Goal: Find specific page/section

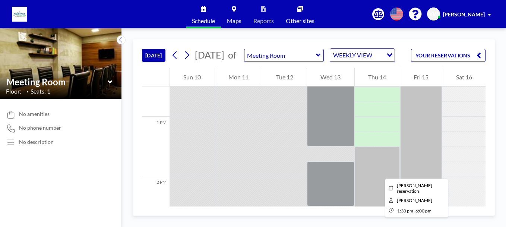
scroll to position [745, 0]
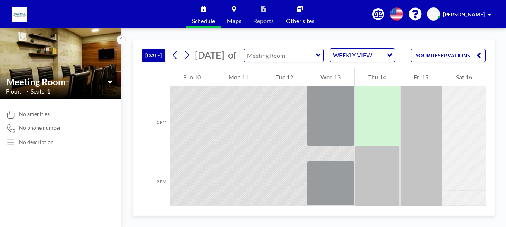
click at [316, 61] on input "text" at bounding box center [279, 55] width 71 height 12
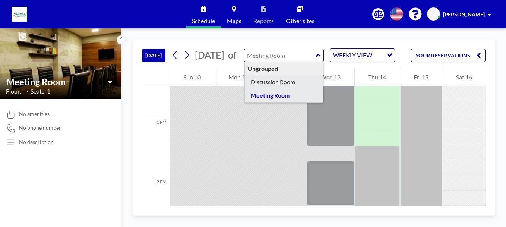
type input "Discussion Room"
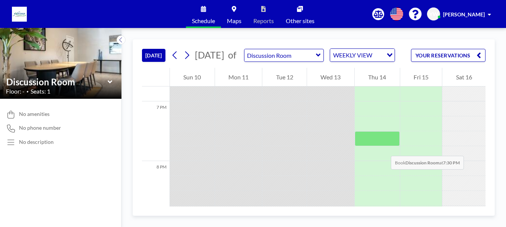
scroll to position [1323, 0]
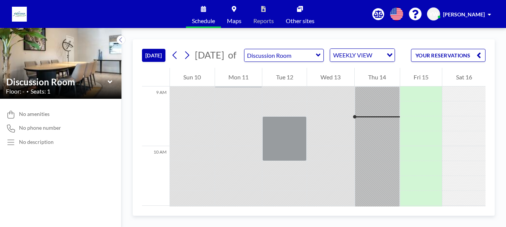
scroll to position [551, 0]
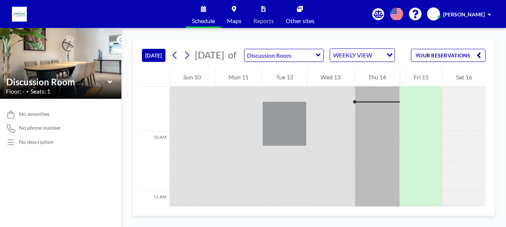
click at [321, 59] on icon at bounding box center [318, 54] width 5 height 7
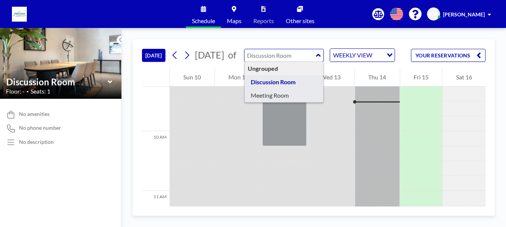
type input "Meeting Room"
